Goal: Task Accomplishment & Management: Use online tool/utility

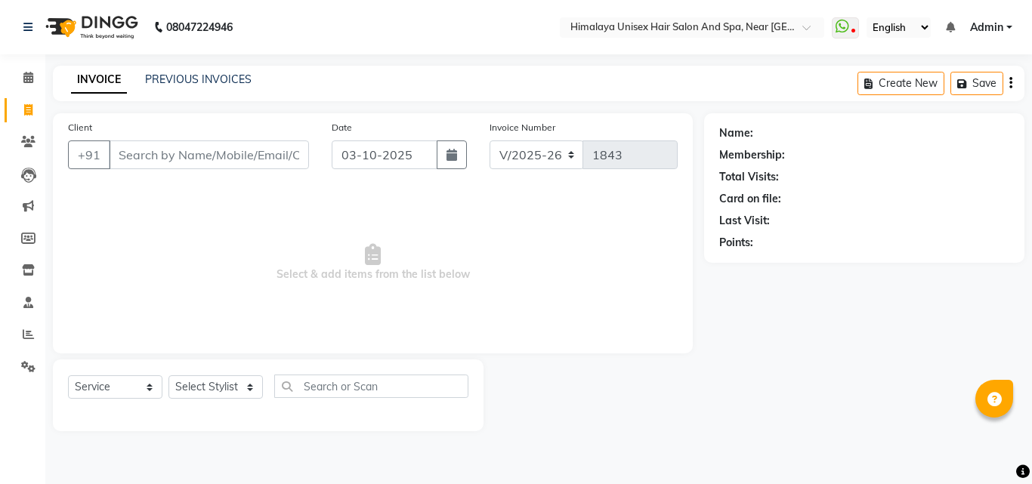
select select "4594"
select select "service"
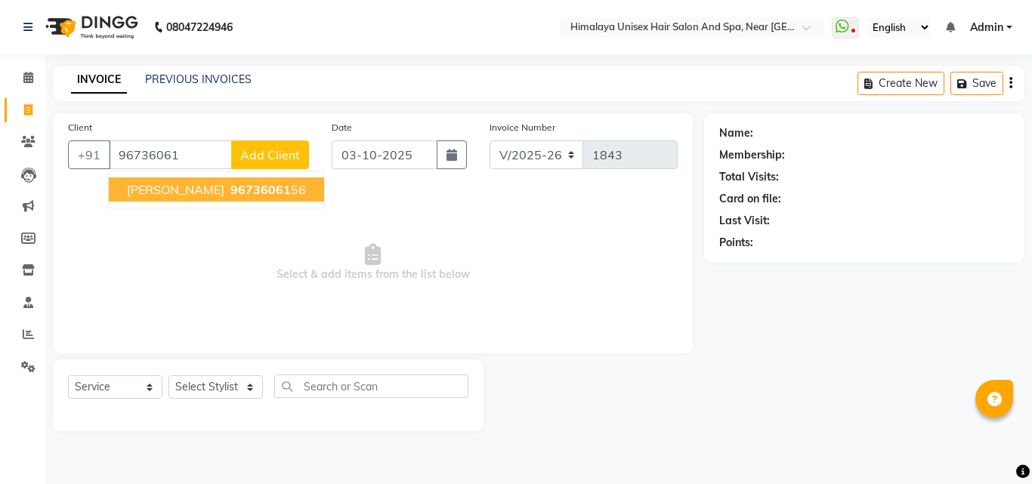
click at [231, 186] on span "96736061" at bounding box center [260, 189] width 60 height 15
type input "9673606156"
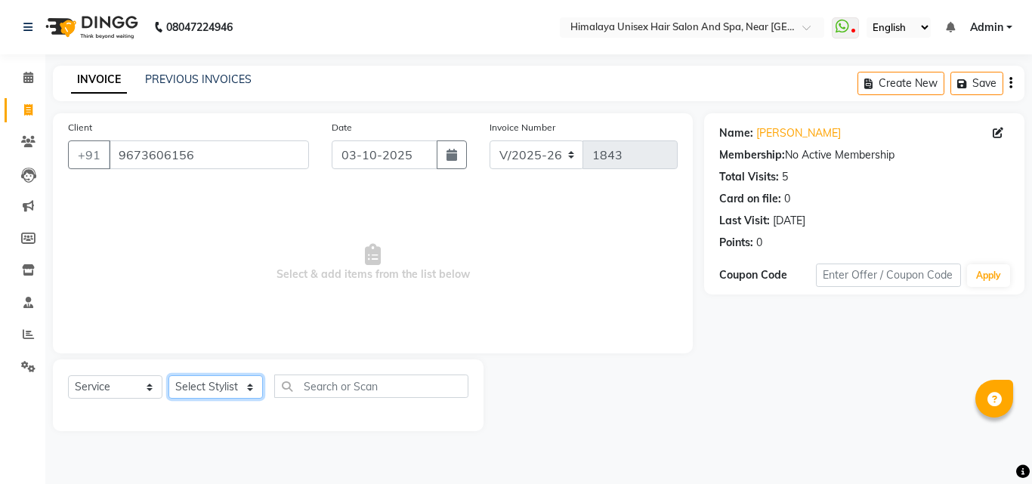
click at [251, 381] on select "Select Stylist [PERSON_NAME] Phase [PERSON_NAME] [PERSON_NAME] [PERSON_NAME] [P…" at bounding box center [216, 387] width 94 height 23
select select "26957"
click at [169, 376] on select "Select Stylist [PERSON_NAME] Phase [PERSON_NAME] [PERSON_NAME] [PERSON_NAME] [P…" at bounding box center [216, 387] width 94 height 23
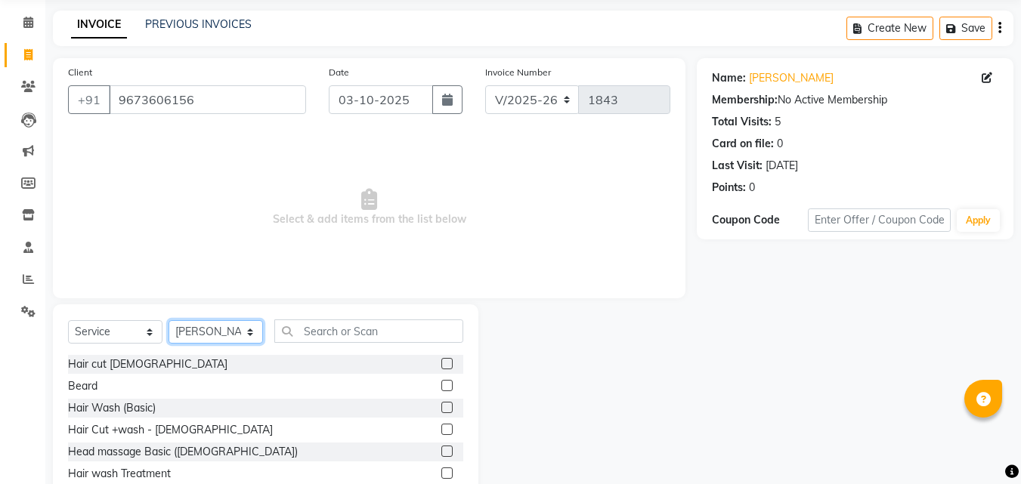
scroll to position [121, 0]
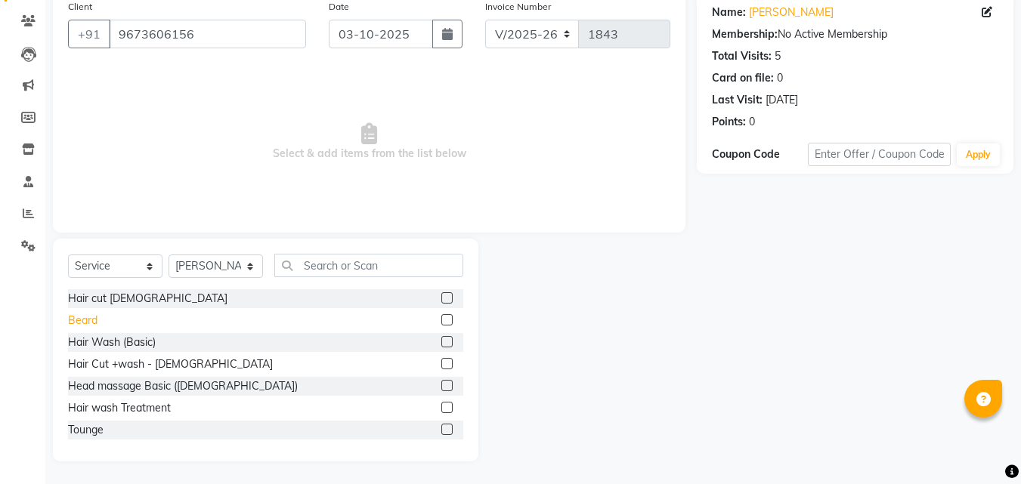
click at [84, 324] on div "Beard" at bounding box center [82, 321] width 29 height 16
checkbox input "false"
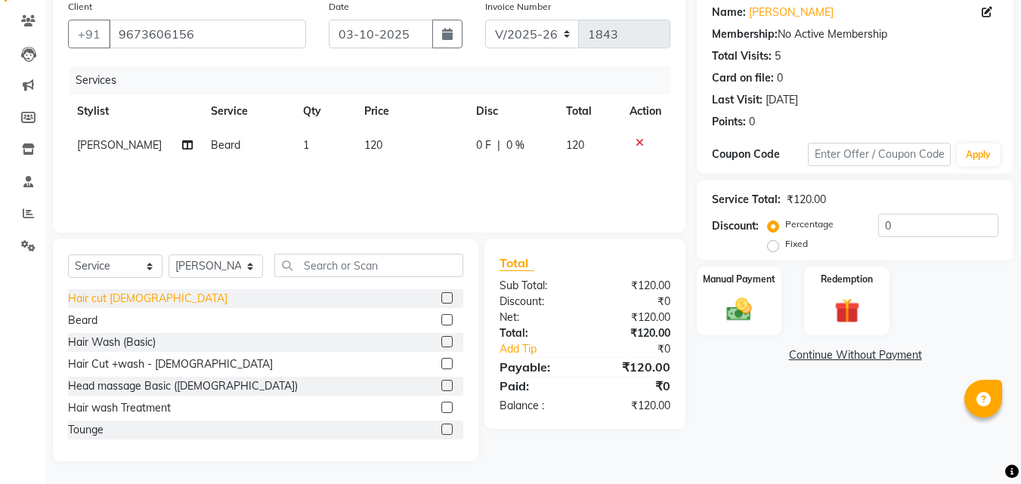
click at [86, 298] on div "Hair cut [DEMOGRAPHIC_DATA]" at bounding box center [147, 299] width 159 height 16
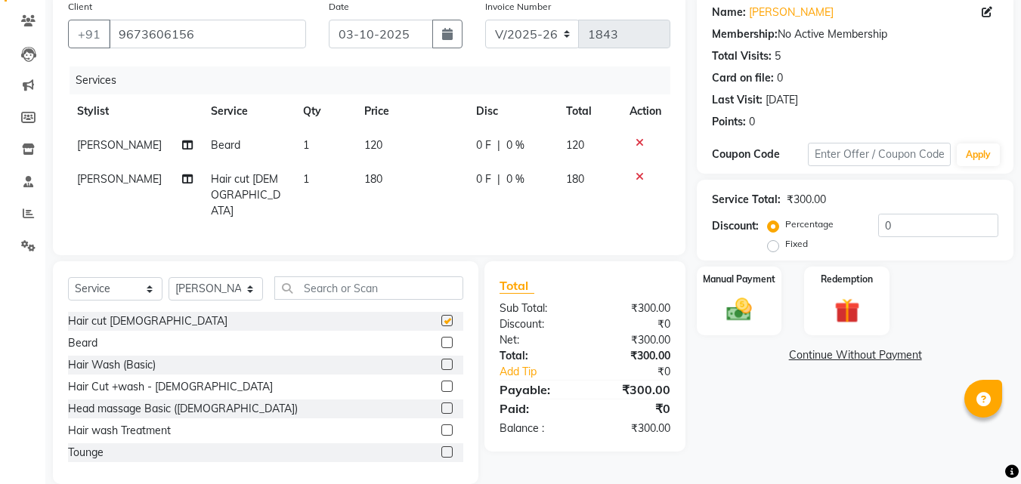
checkbox input "false"
click at [330, 295] on input "text" at bounding box center [368, 288] width 189 height 23
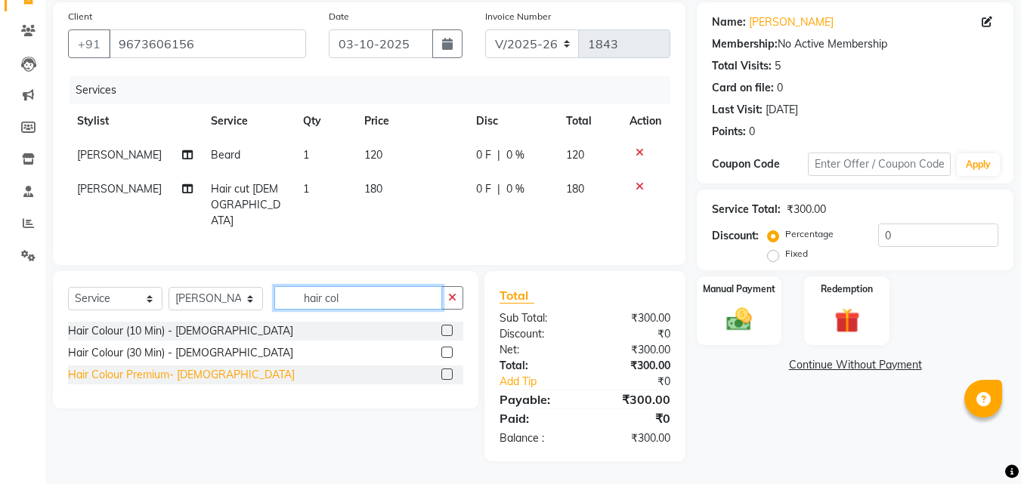
type input "hair col"
click at [186, 373] on div "Hair Colour Premium- [DEMOGRAPHIC_DATA]" at bounding box center [181, 375] width 227 height 16
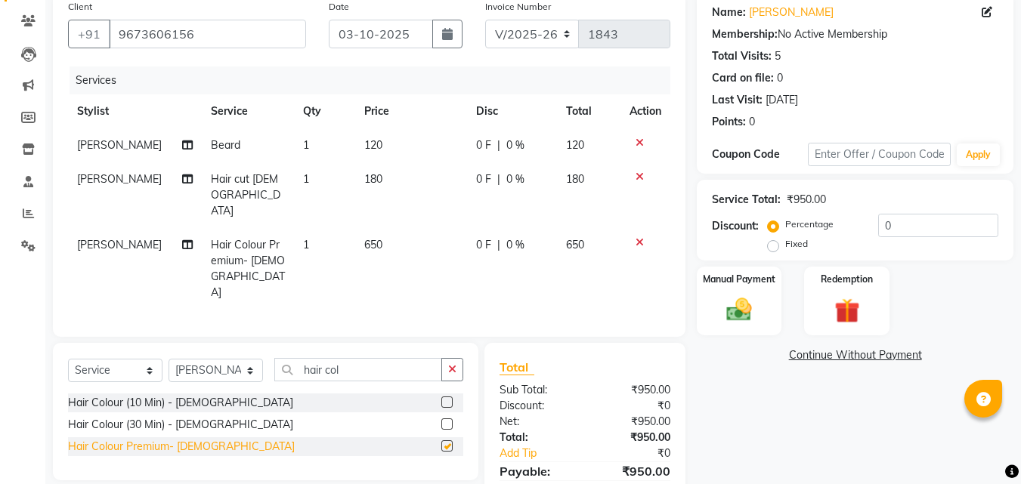
checkbox input "false"
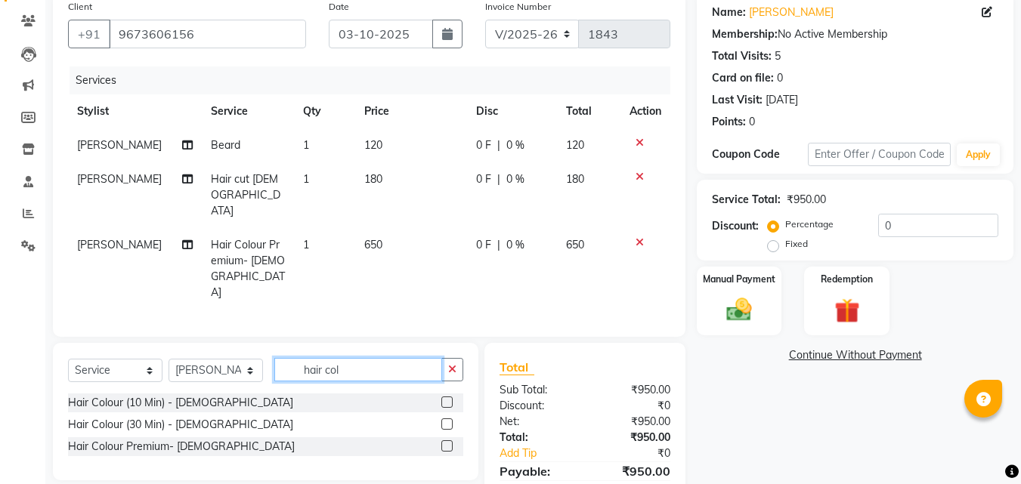
click at [369, 358] on input "hair col" at bounding box center [358, 369] width 168 height 23
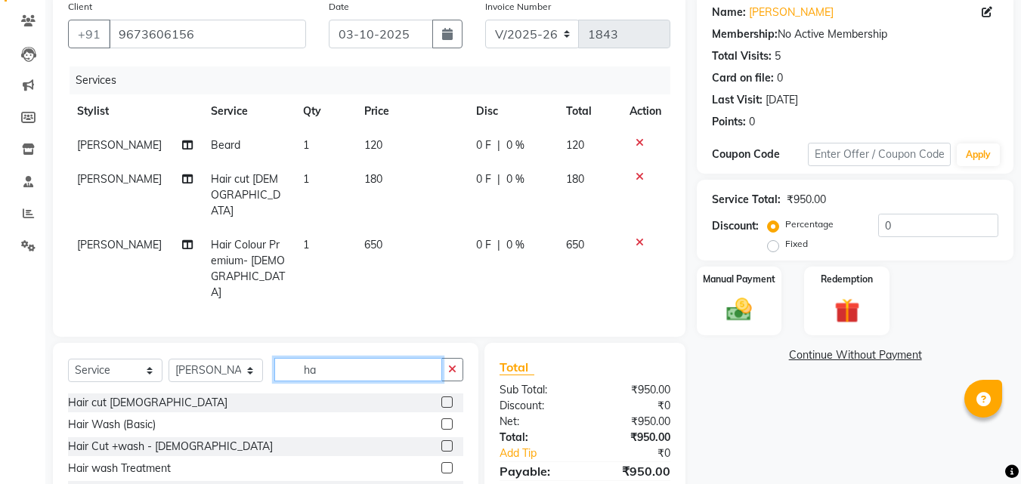
type input "h"
type input "facial"
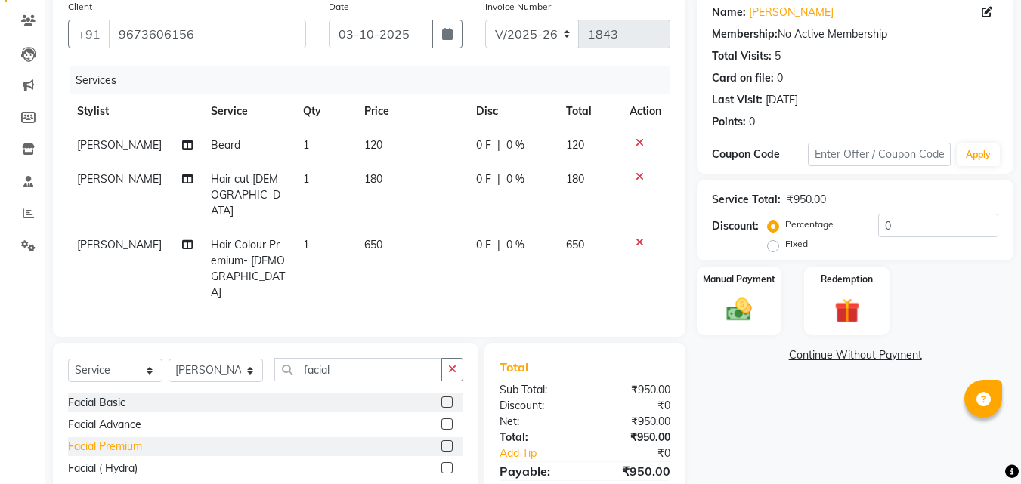
click at [142, 439] on div "Facial Premium" at bounding box center [105, 447] width 74 height 16
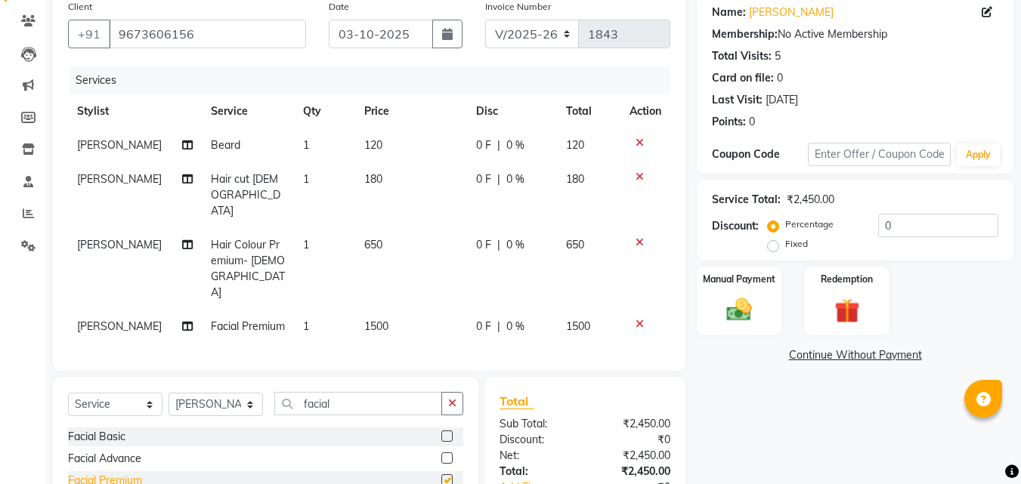
checkbox input "false"
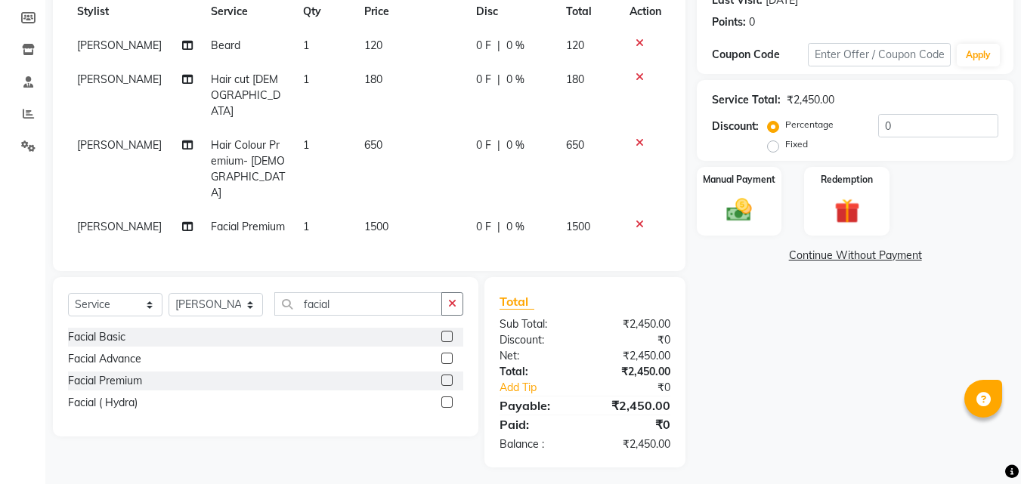
scroll to position [222, 0]
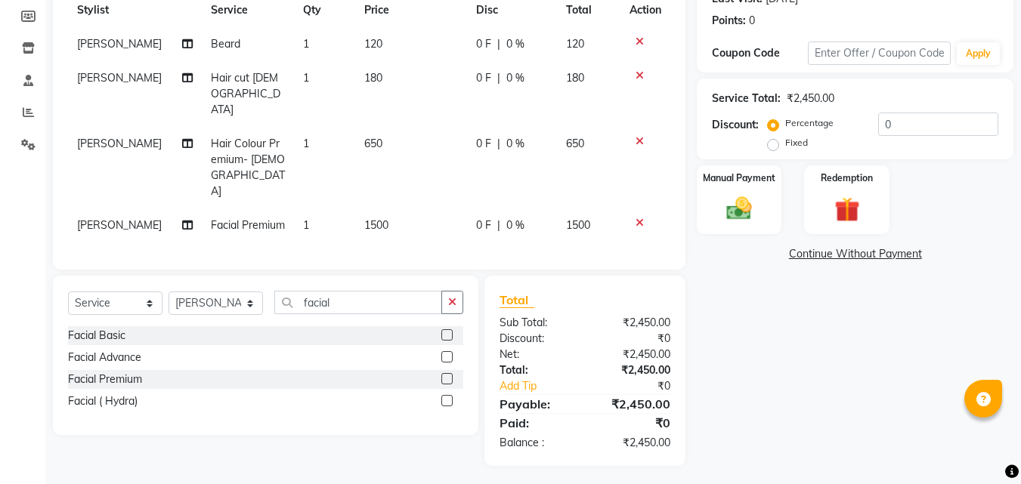
click at [397, 209] on td "1500" at bounding box center [411, 226] width 112 height 34
select select "26957"
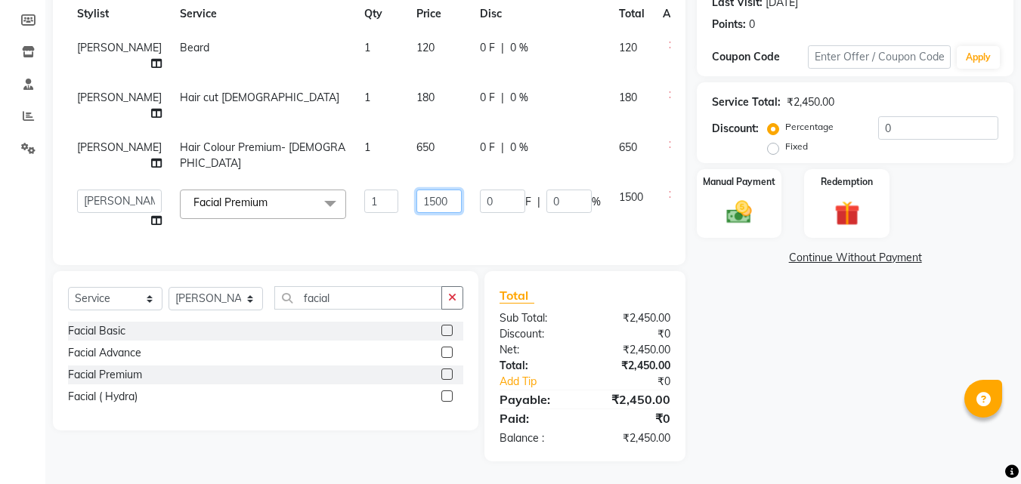
click at [422, 199] on input "1500" at bounding box center [438, 201] width 45 height 23
type input "1200"
click at [722, 279] on div "Name: [PERSON_NAME] Membership: No Active Membership Total Visits: 5 Card on fi…" at bounding box center [861, 178] width 328 height 567
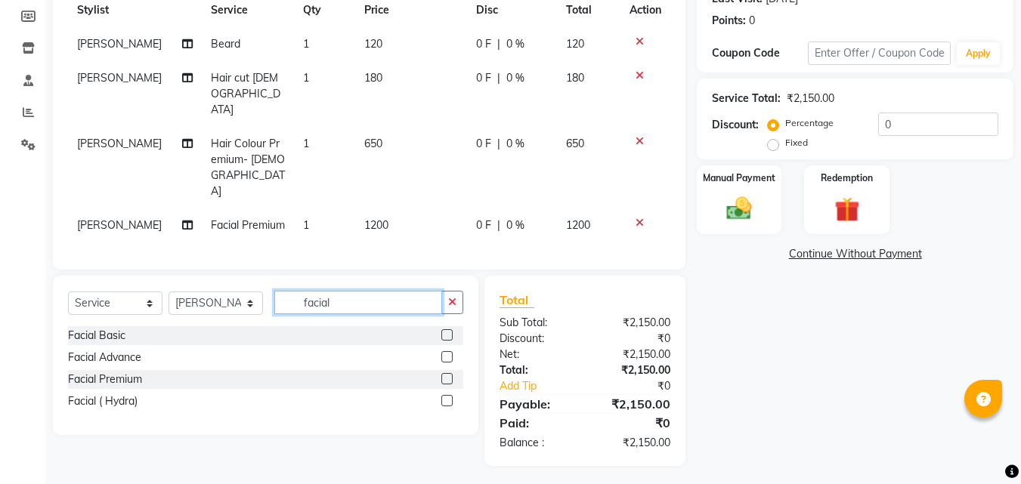
click at [365, 299] on input "facial" at bounding box center [358, 302] width 168 height 23
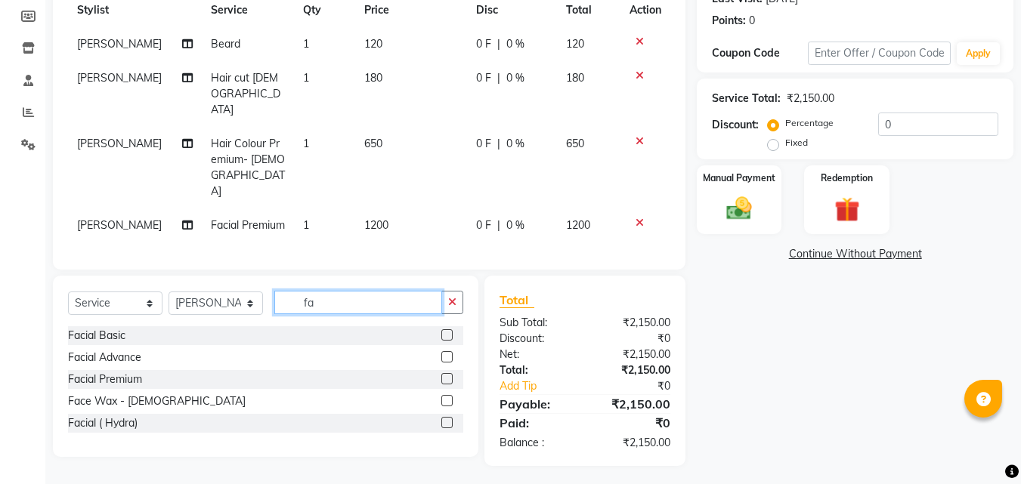
type input "f"
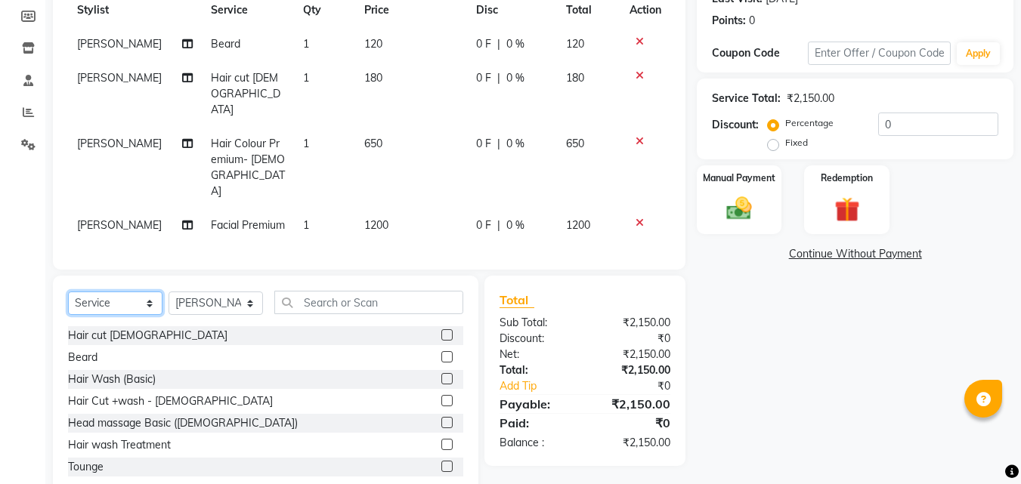
click at [151, 302] on select "Select Service Product Membership Package Voucher Prepaid Gift Card" at bounding box center [115, 303] width 94 height 23
click at [151, 292] on select "Select Service Product Membership Package Voucher Prepaid Gift Card" at bounding box center [115, 303] width 94 height 23
select select "product"
click at [68, 292] on select "Select Service Product Membership Package Voucher Prepaid Gift Card" at bounding box center [115, 303] width 94 height 23
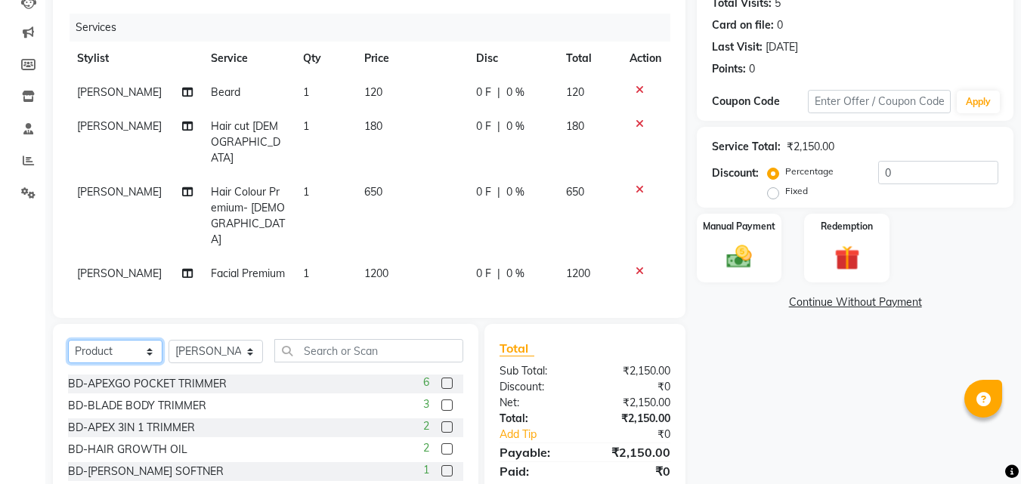
scroll to position [147, 0]
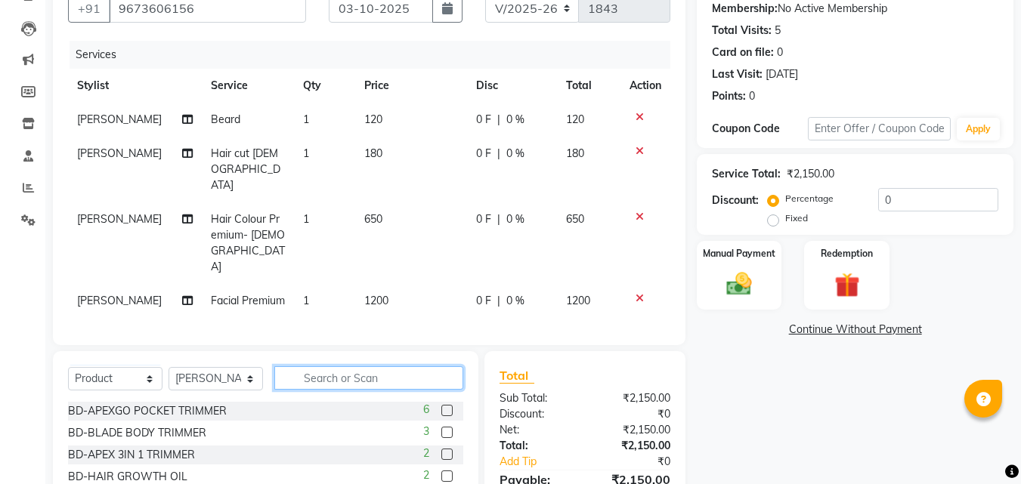
click at [304, 370] on input "text" at bounding box center [368, 378] width 189 height 23
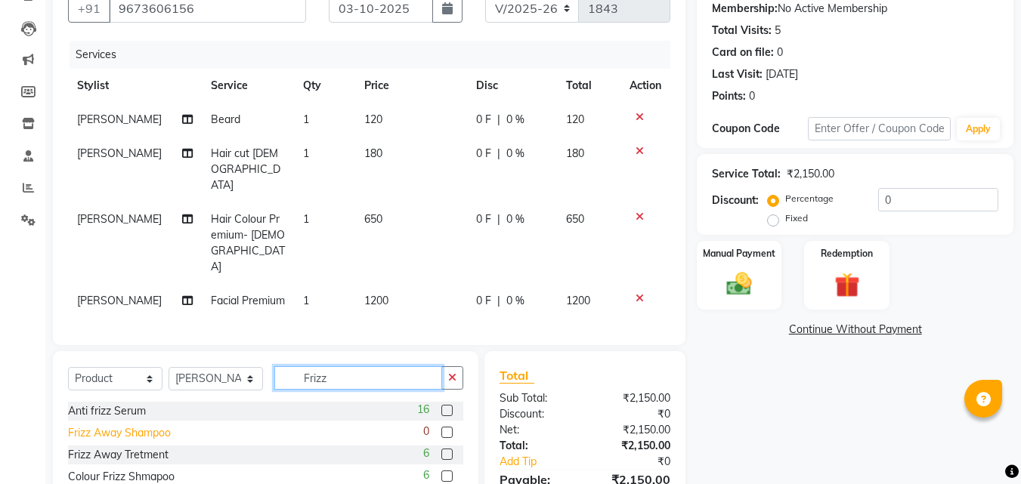
scroll to position [222, 0]
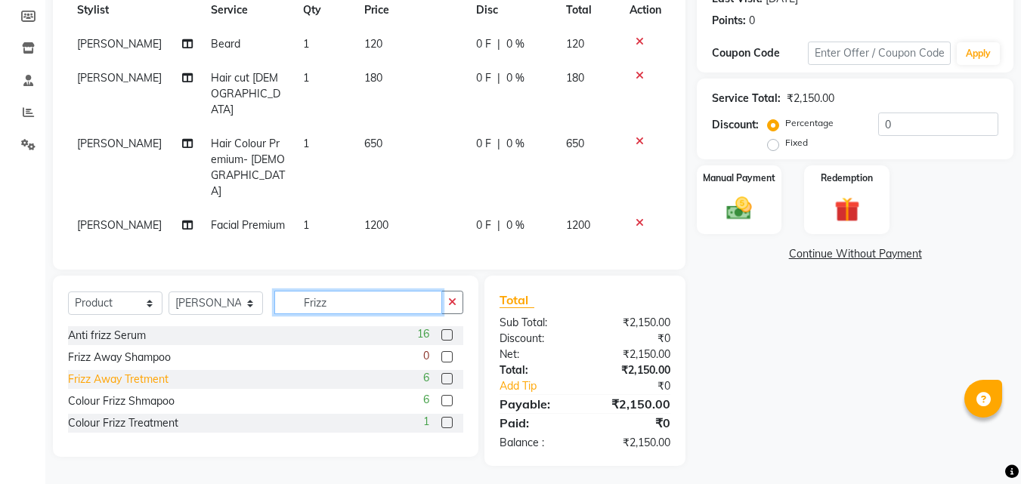
type input "Frizz"
click at [152, 375] on div "Frizz Away Tretment" at bounding box center [118, 380] width 101 height 16
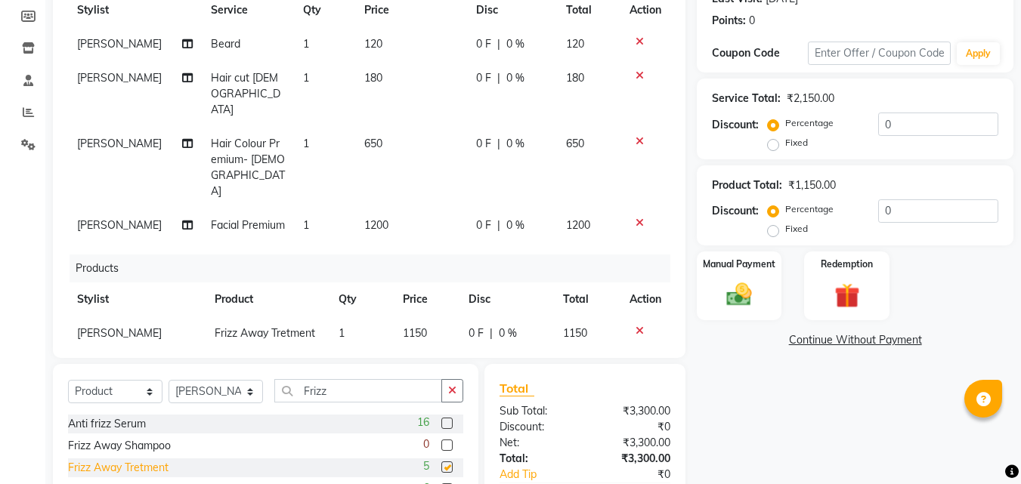
checkbox input "false"
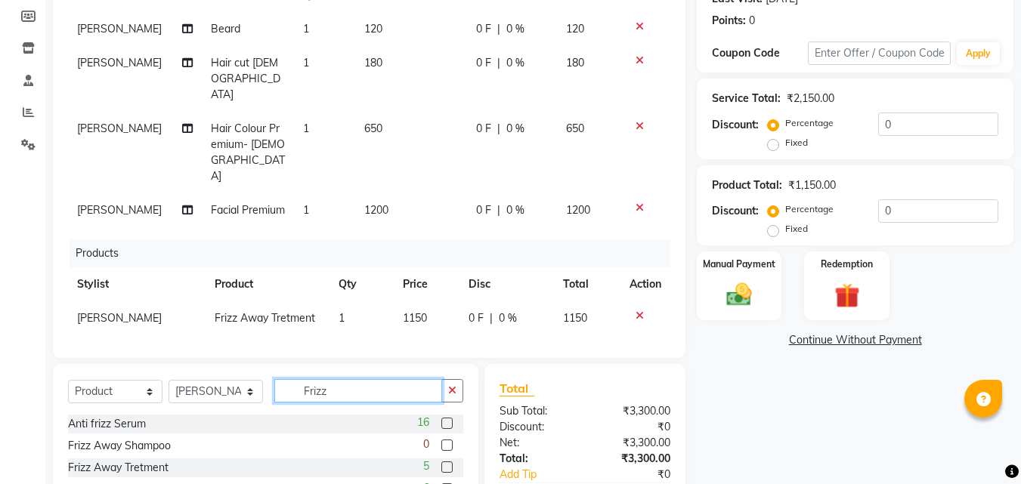
click at [406, 388] on input "Frizz" at bounding box center [358, 390] width 168 height 23
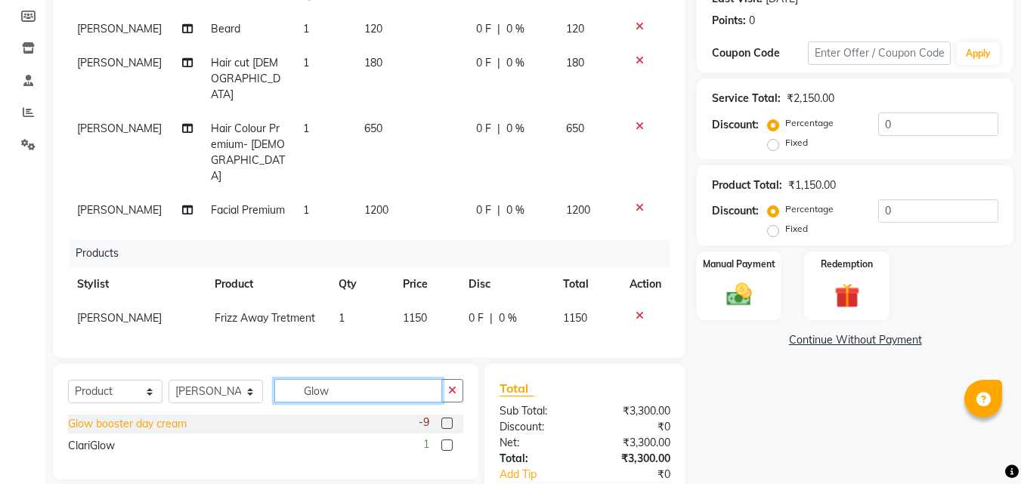
type input "Glow"
click at [119, 419] on div "Glow booster day cream" at bounding box center [127, 424] width 119 height 16
checkbox input "false"
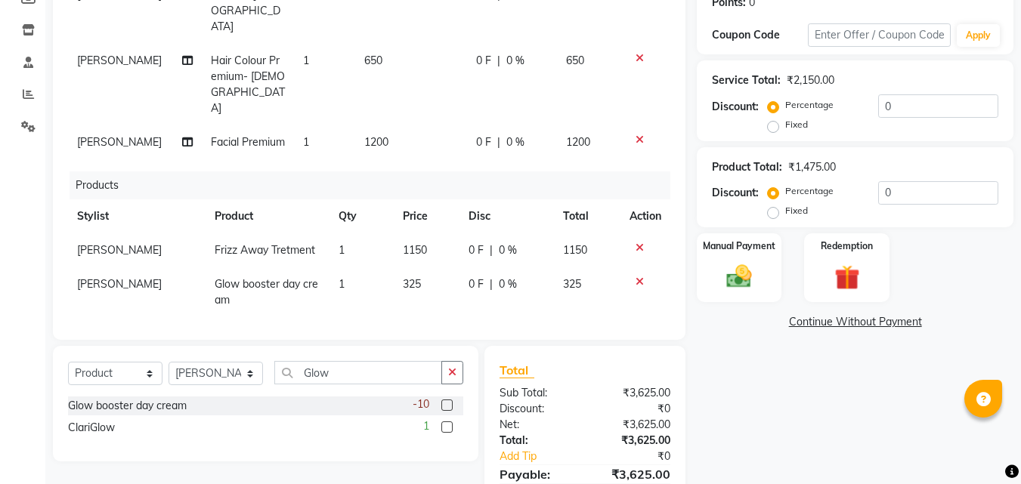
scroll to position [298, 0]
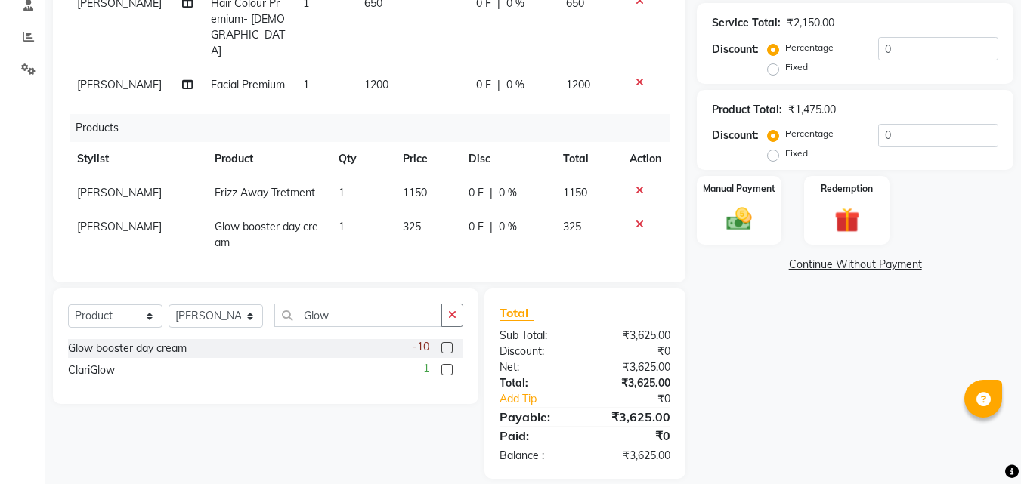
click at [343, 310] on div "Select Service Product Membership Package Voucher Prepaid Gift Card Select Styl…" at bounding box center [265, 347] width 425 height 116
click at [337, 320] on input "Glow" at bounding box center [358, 315] width 168 height 23
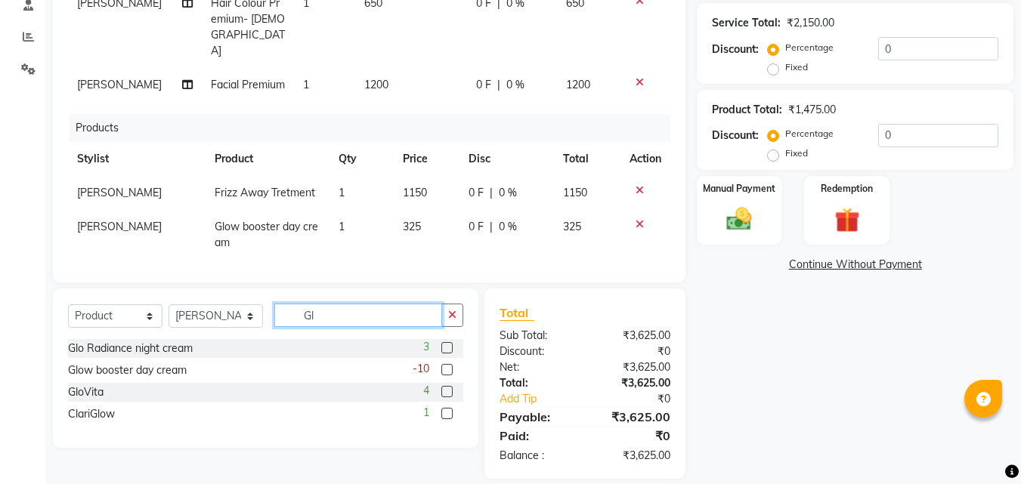
type input "G"
type input "Daily"
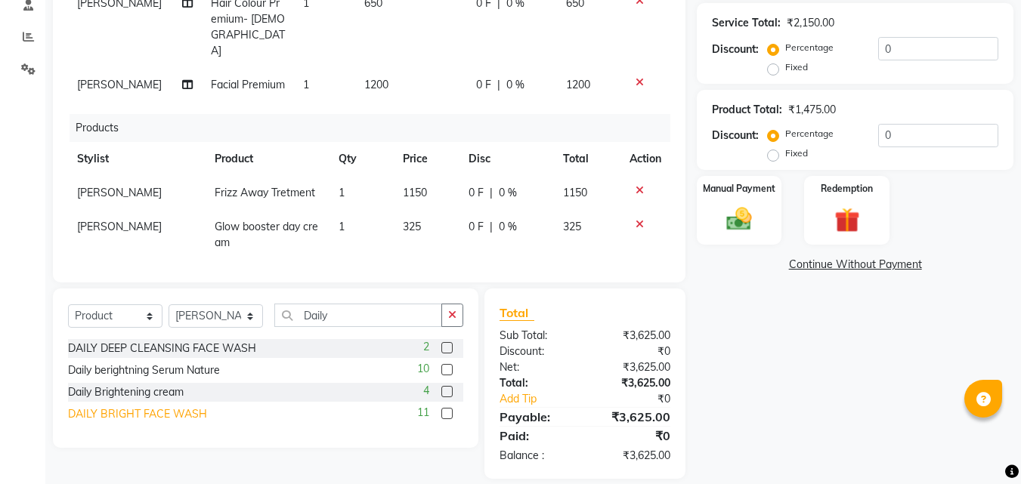
click at [179, 413] on div "DAILY BRIGHT FACE WASH" at bounding box center [137, 415] width 139 height 16
checkbox input "false"
click at [370, 316] on input "Daily" at bounding box center [358, 315] width 168 height 23
click at [365, 317] on input "Daily" at bounding box center [358, 315] width 168 height 23
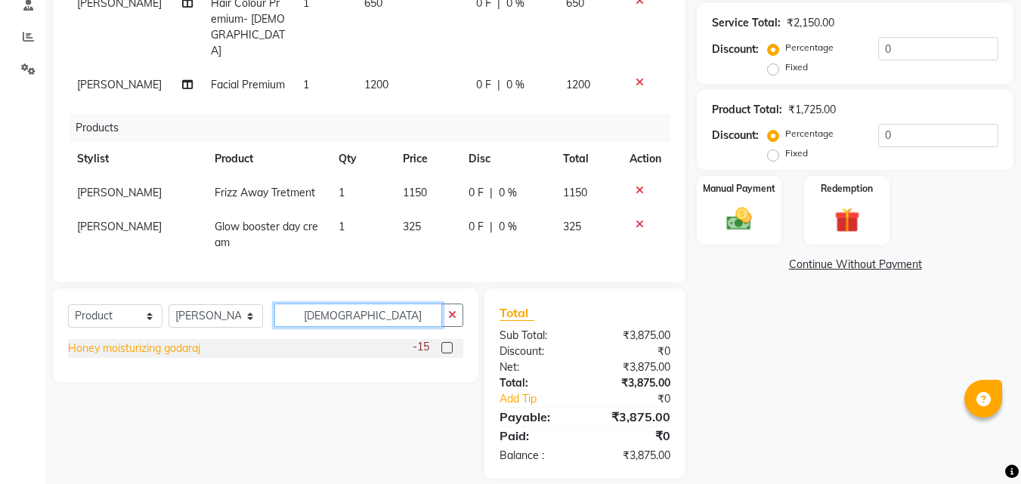
type input "[DEMOGRAPHIC_DATA]"
click at [146, 346] on div "Honey moisturizing godaraj" at bounding box center [134, 349] width 132 height 16
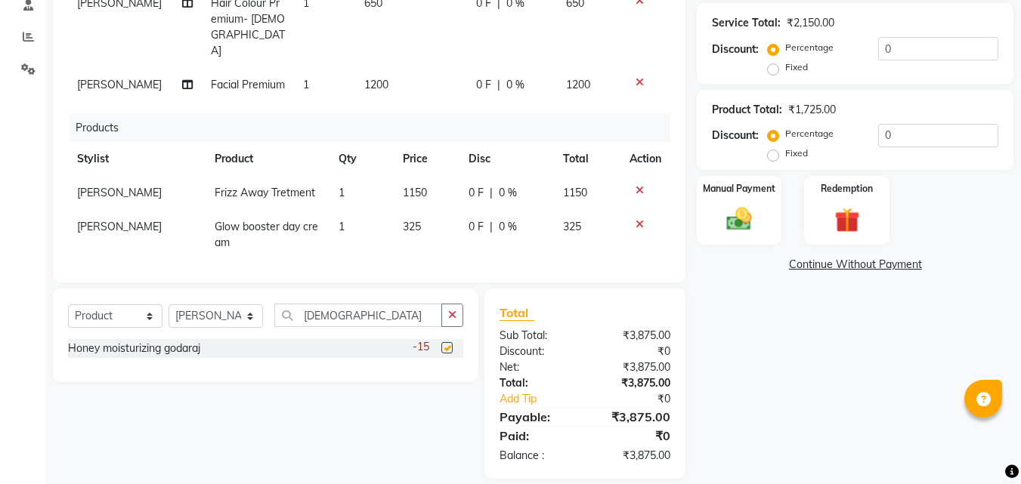
checkbox input "false"
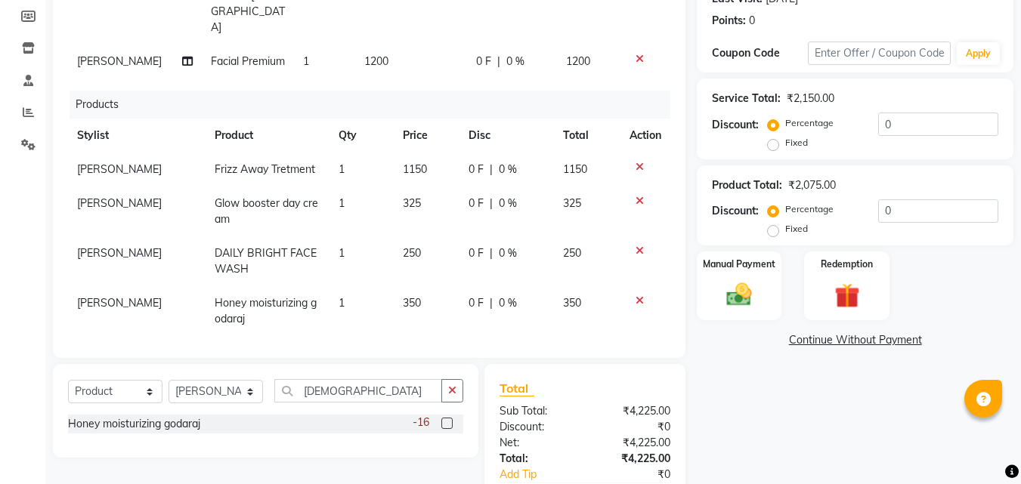
scroll to position [165, 0]
click at [383, 394] on input "[DEMOGRAPHIC_DATA]" at bounding box center [358, 390] width 168 height 23
type input "g"
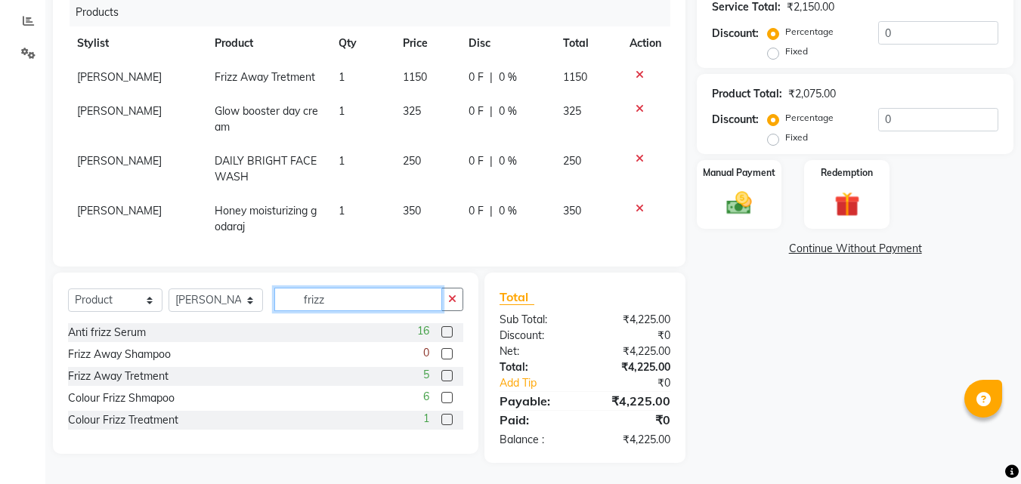
scroll to position [315, 0]
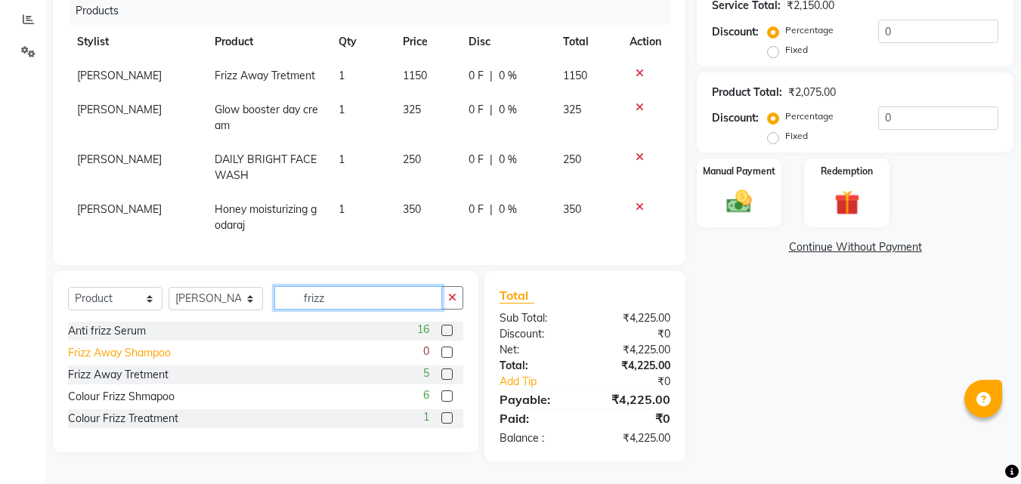
type input "frizz"
click at [134, 347] on div "Frizz Away Shampoo" at bounding box center [119, 353] width 103 height 16
checkbox input "false"
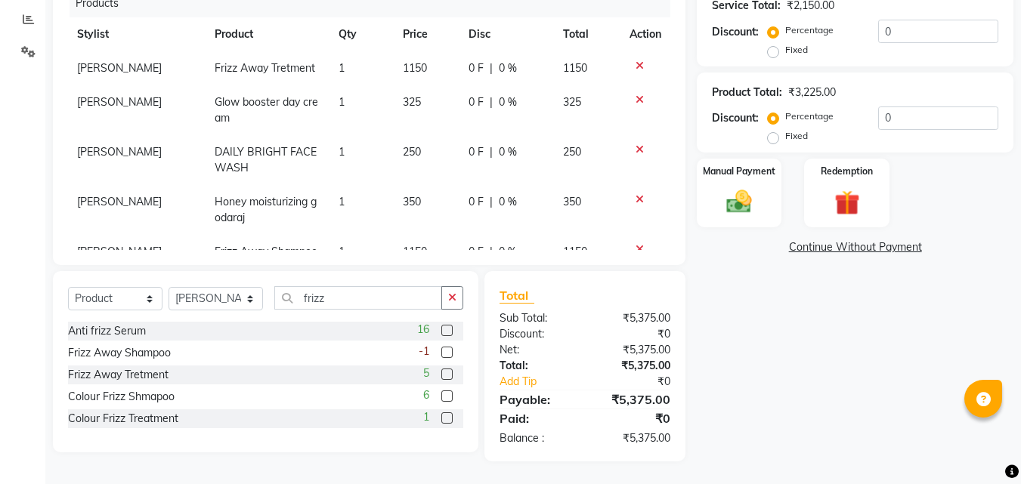
scroll to position [199, 0]
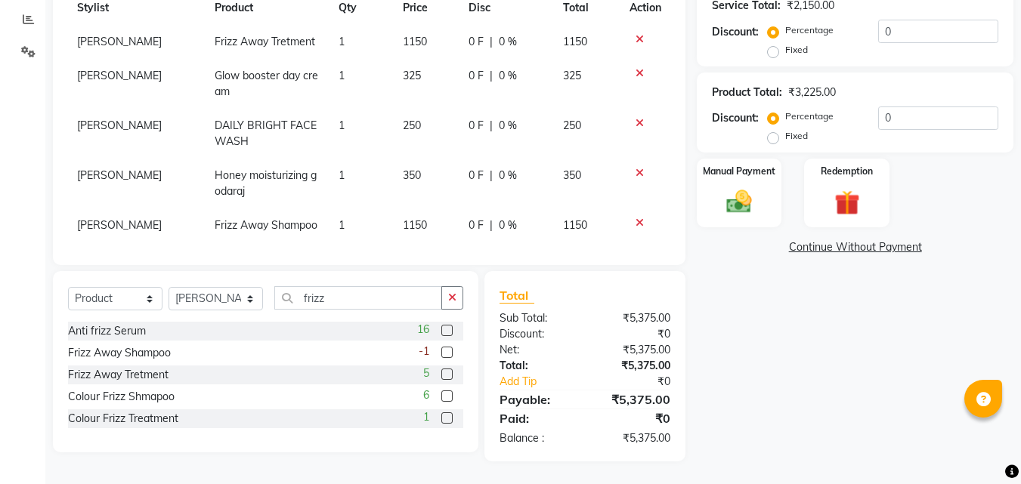
click at [785, 140] on label "Fixed" at bounding box center [796, 136] width 23 height 14
click at [778, 140] on input "Fixed" at bounding box center [776, 136] width 11 height 11
radio input "true"
click at [785, 140] on label "Fixed" at bounding box center [796, 136] width 23 height 14
click at [778, 140] on input "Fixed" at bounding box center [776, 136] width 11 height 11
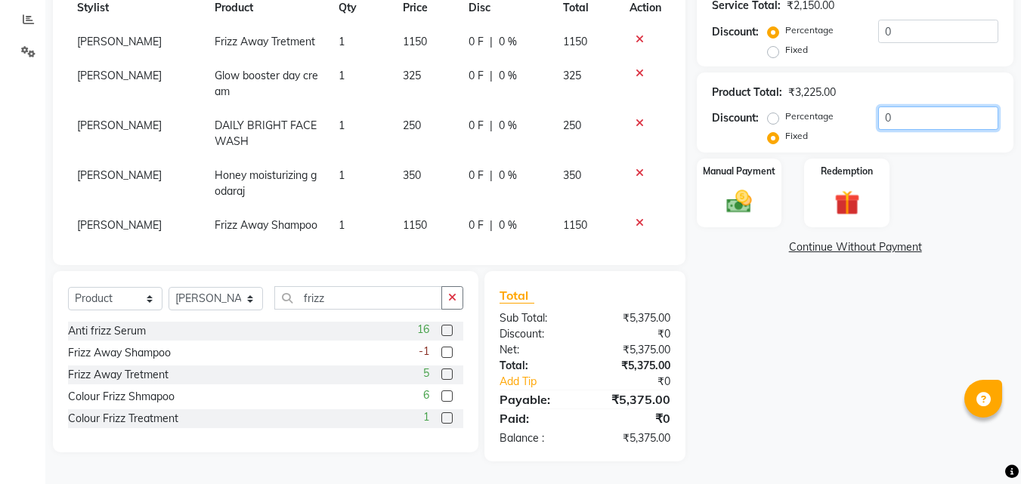
click at [930, 119] on input "0" at bounding box center [938, 118] width 120 height 23
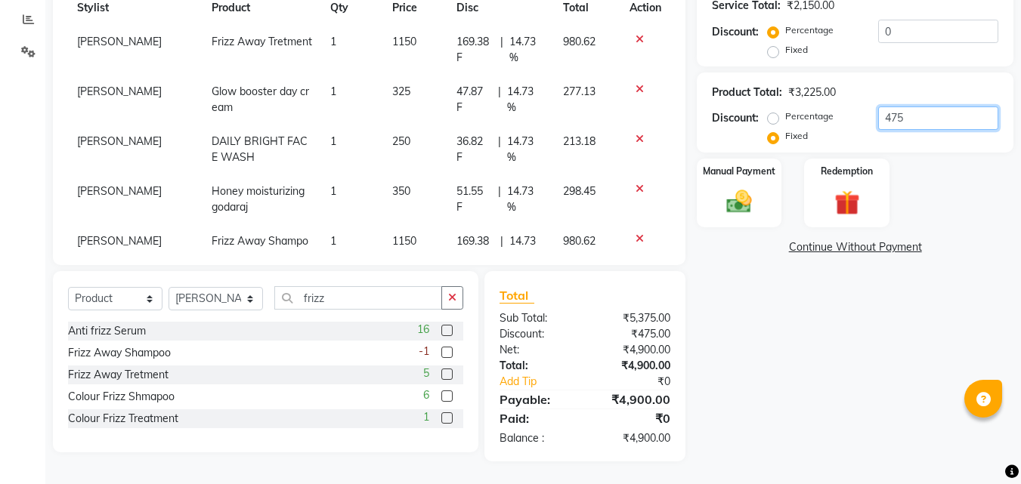
type input "475"
drag, startPoint x: 1020, startPoint y: 252, endPoint x: 987, endPoint y: 240, distance: 35.1
click at [1007, 253] on div "Name: [PERSON_NAME] Membership: No Active Membership Total Visits: 5 Card on fi…" at bounding box center [861, 129] width 328 height 663
click at [761, 200] on div "Manual Payment" at bounding box center [739, 193] width 88 height 72
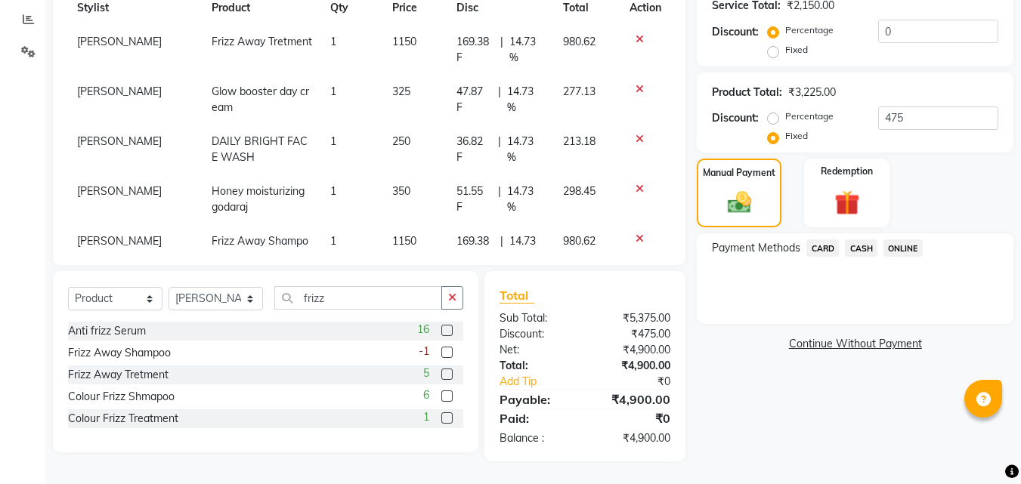
click at [894, 248] on span "ONLINE" at bounding box center [902, 248] width 39 height 17
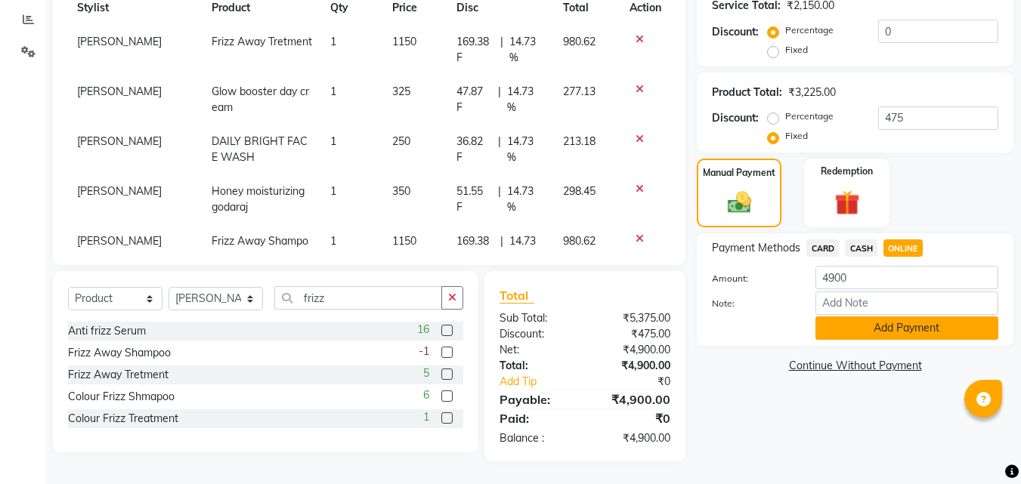
click at [871, 332] on button "Add Payment" at bounding box center [906, 328] width 183 height 23
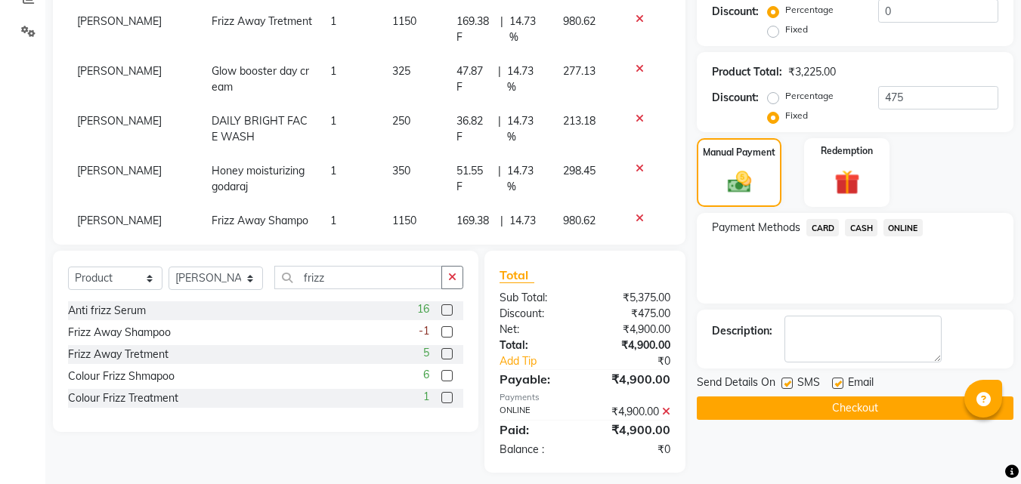
scroll to position [347, 0]
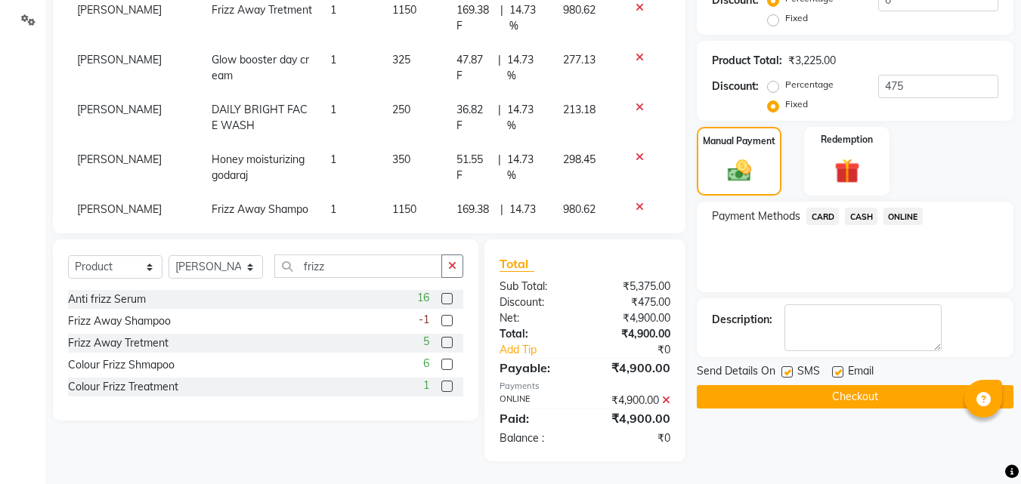
click at [826, 399] on button "Checkout" at bounding box center [855, 396] width 317 height 23
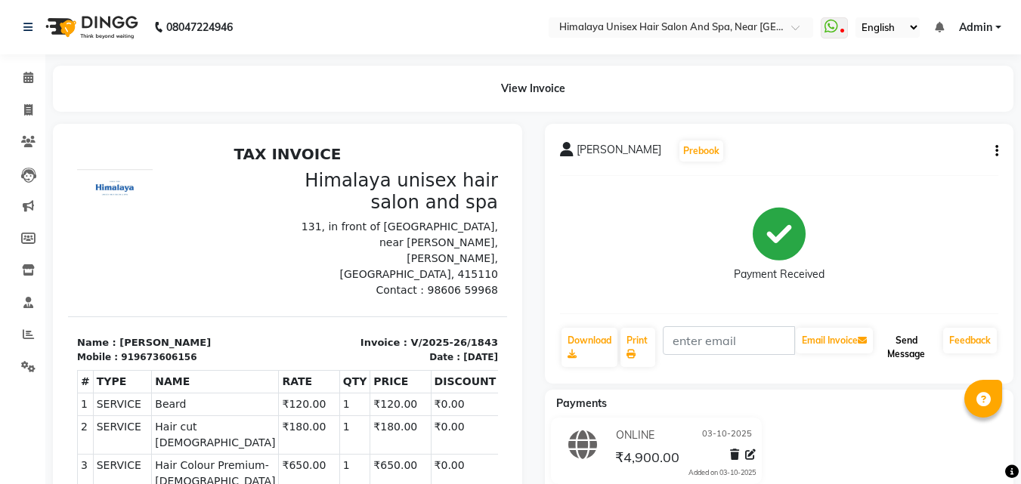
click at [883, 351] on button "Send Message" at bounding box center [906, 347] width 61 height 39
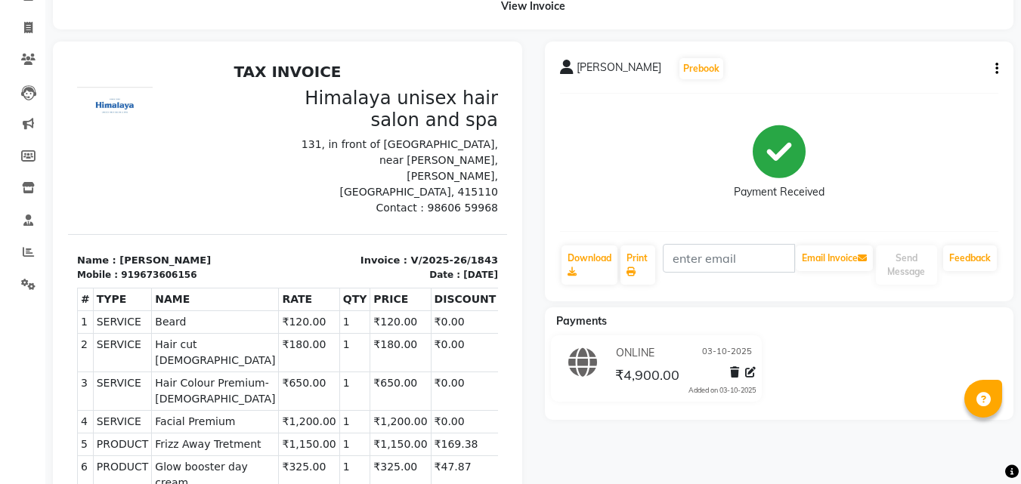
scroll to position [76, 0]
